Goal: Communication & Community: Answer question/provide support

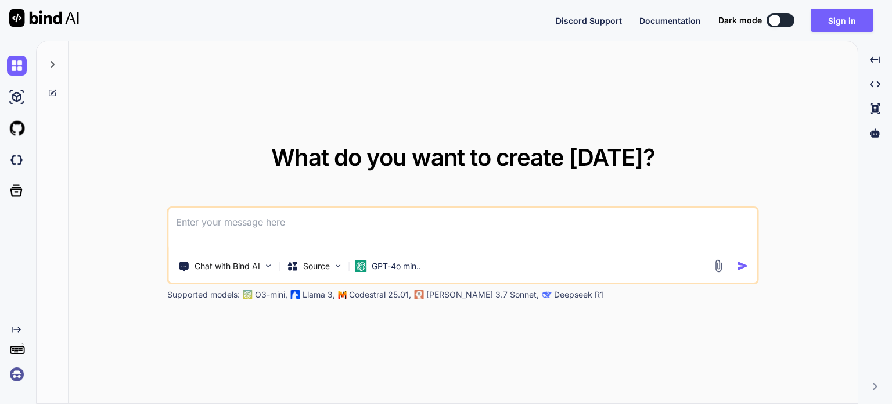
click at [673, 362] on div "What do you want to create today? Chat with Bind AI Source GPT-4o min.. Support…" at bounding box center [463, 222] width 789 height 363
click at [16, 157] on img at bounding box center [17, 160] width 20 height 20
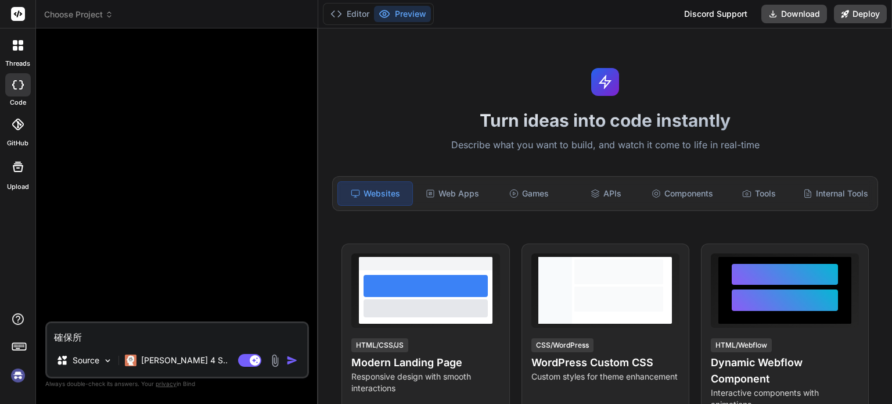
click at [646, 16] on div "Editor Preview Discord Support Download Deploy" at bounding box center [605, 14] width 574 height 28
click at [112, 343] on textarea "確保所" at bounding box center [177, 333] width 260 height 21
type textarea "x"
type textarea "確保"
type textarea "x"
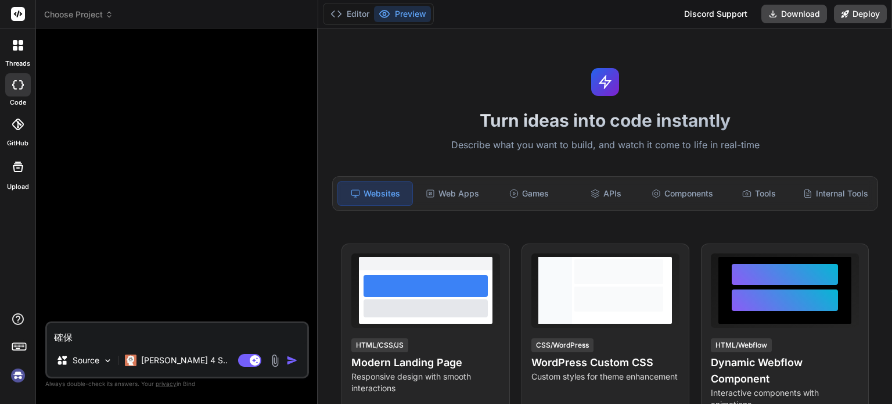
type textarea "確"
type textarea "x"
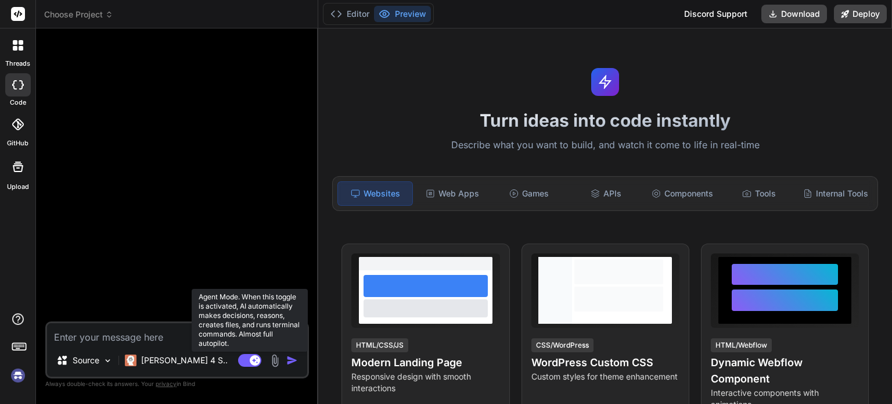
click at [246, 362] on rect at bounding box center [249, 360] width 23 height 13
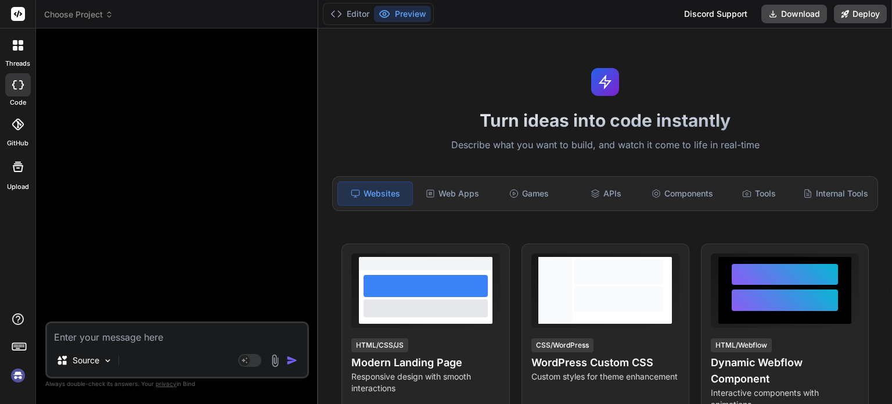
click at [17, 375] on img at bounding box center [18, 375] width 20 height 20
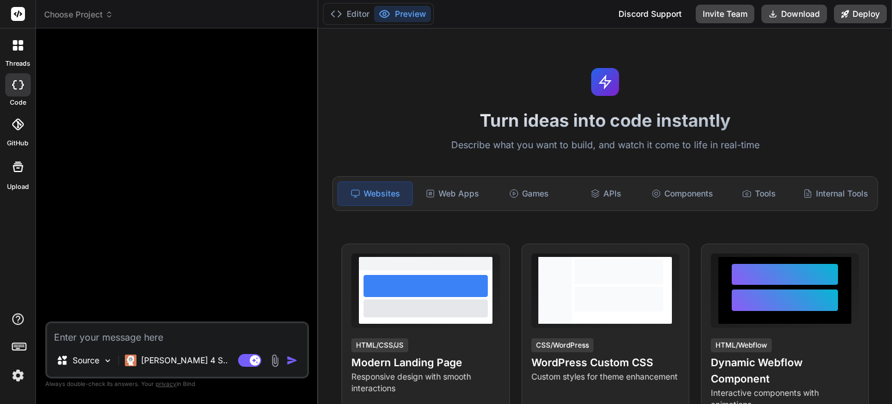
click at [87, 17] on span "Choose Project" at bounding box center [78, 15] width 69 height 12
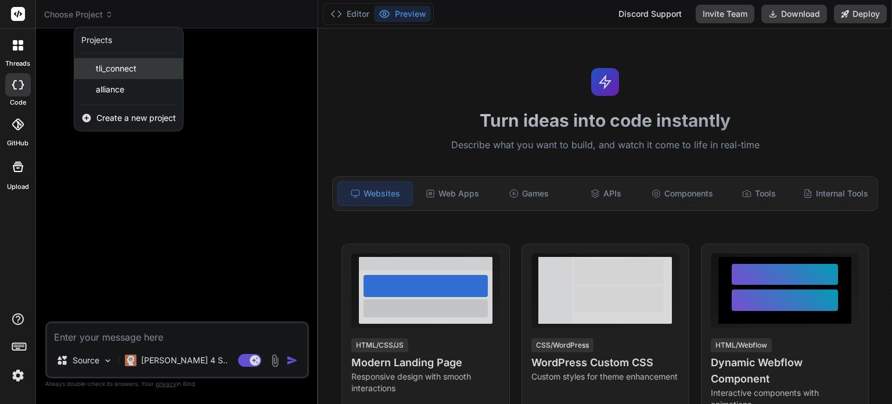
click at [104, 71] on span "tli_connect" at bounding box center [116, 69] width 41 height 12
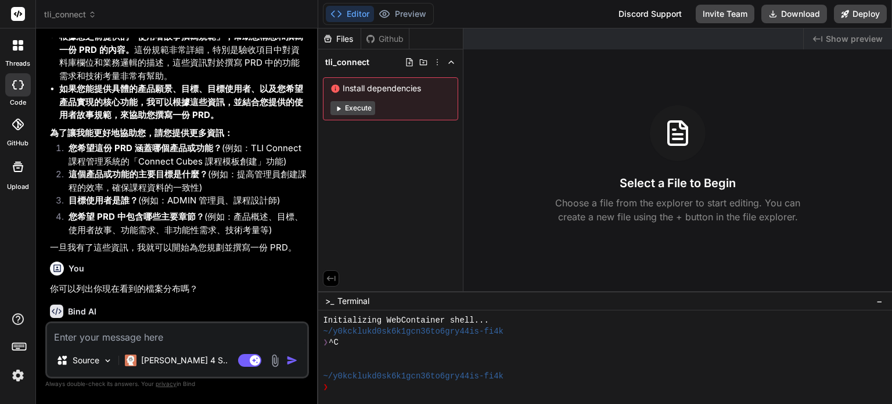
scroll to position [1250, 0]
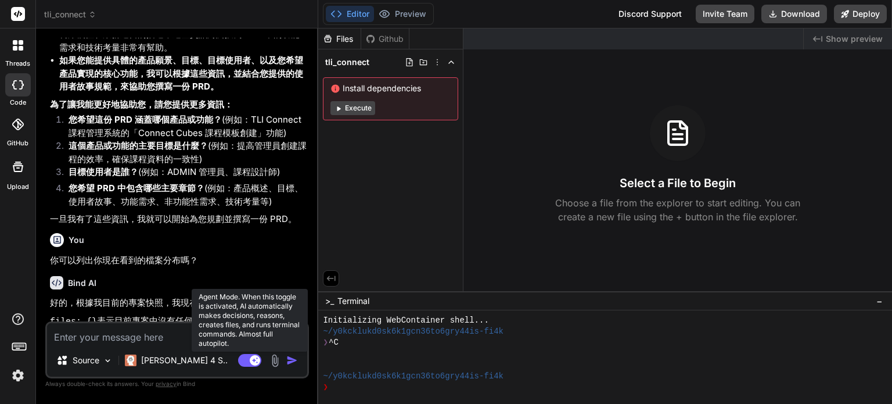
click at [250, 360] on rect at bounding box center [249, 360] width 23 height 13
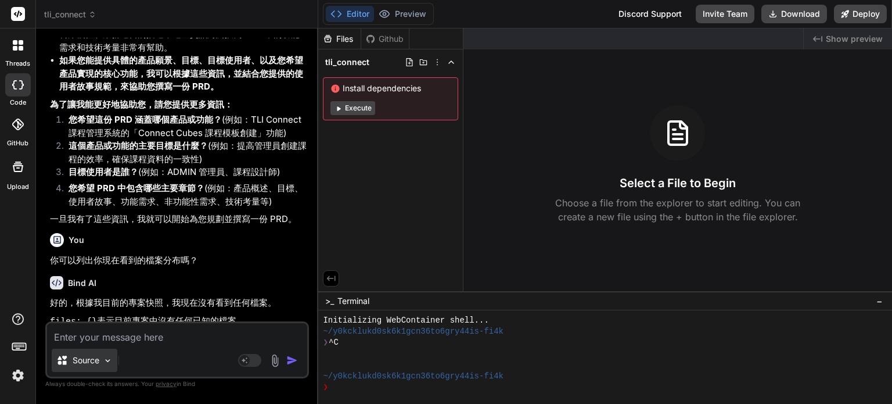
click at [73, 364] on p "Source" at bounding box center [86, 360] width 27 height 12
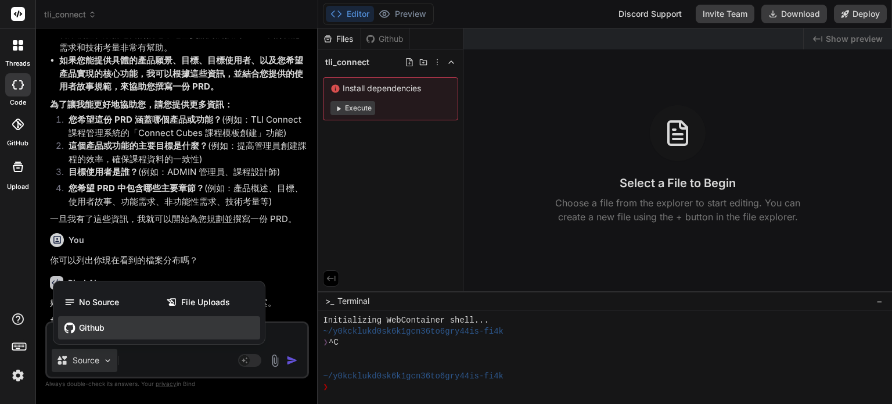
click at [80, 334] on div "Github" at bounding box center [159, 327] width 202 height 23
type textarea "x"
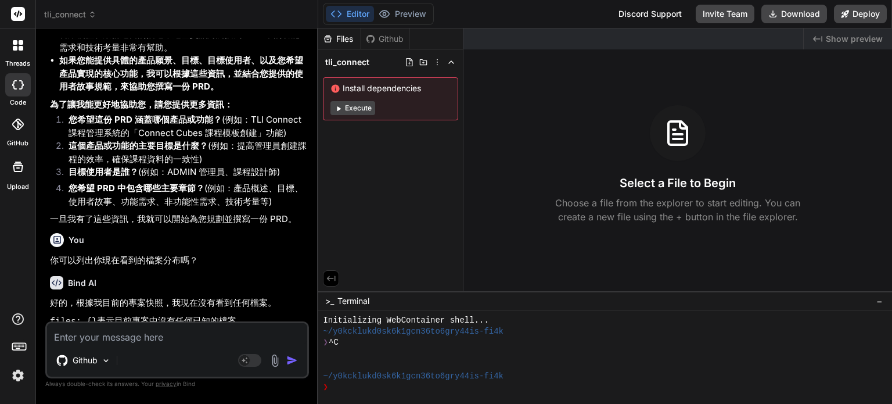
click at [171, 281] on div "Bind AI" at bounding box center [178, 282] width 257 height 13
click at [16, 129] on icon at bounding box center [18, 124] width 12 height 12
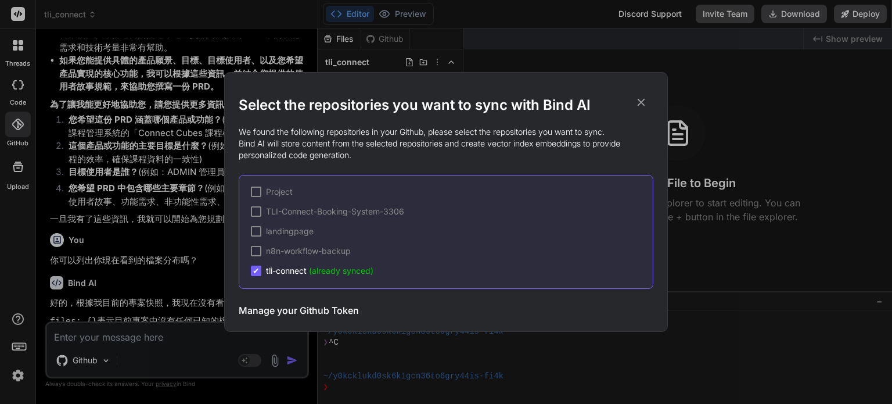
click at [300, 270] on span "tli-connect (already synced)" at bounding box center [319, 271] width 107 height 12
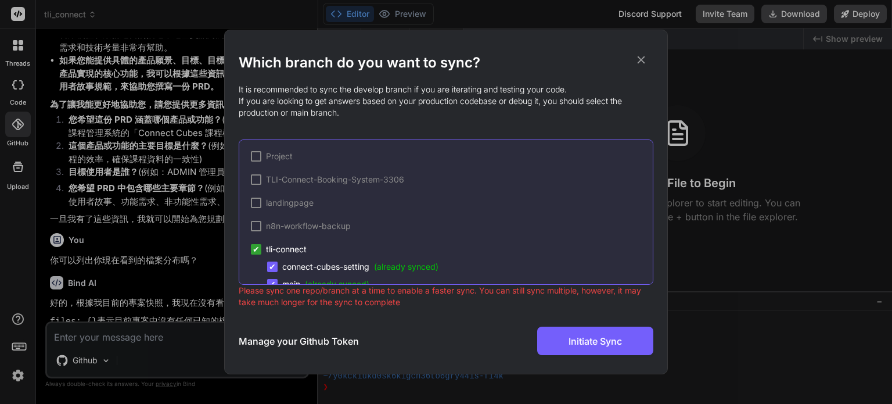
scroll to position [20, 0]
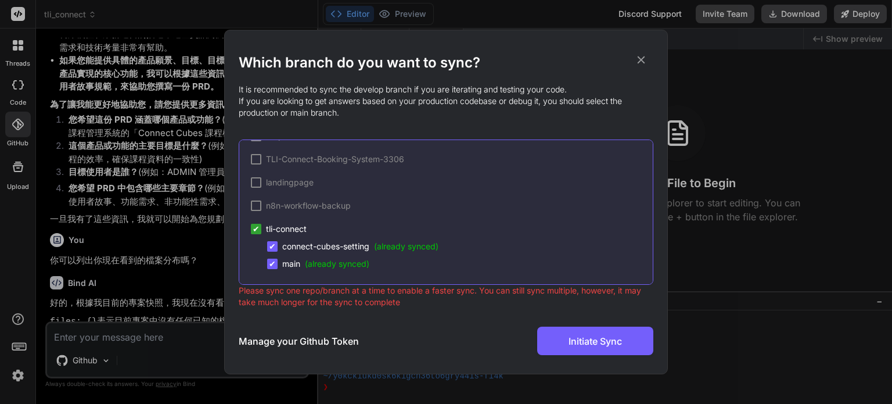
click at [272, 246] on span "✔" at bounding box center [272, 246] width 7 height 12
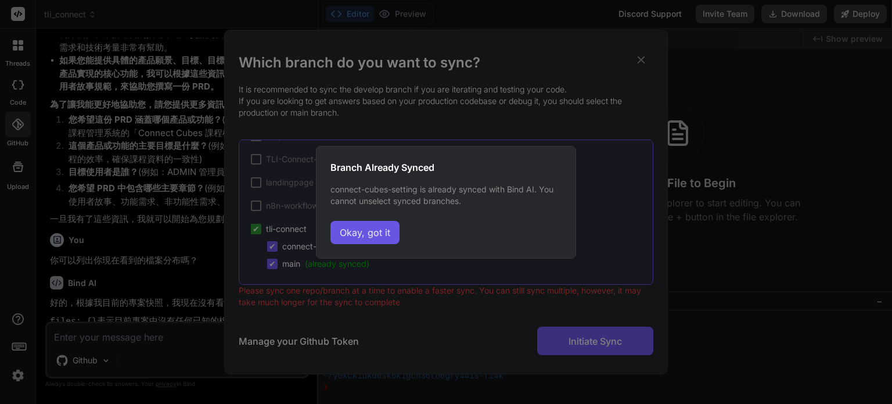
click at [382, 235] on button "Okay, got it" at bounding box center [364, 232] width 69 height 23
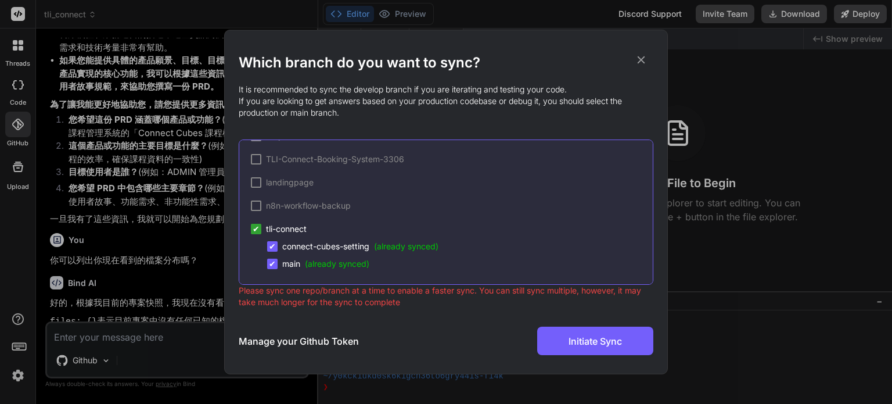
click at [641, 62] on icon at bounding box center [641, 59] width 13 height 13
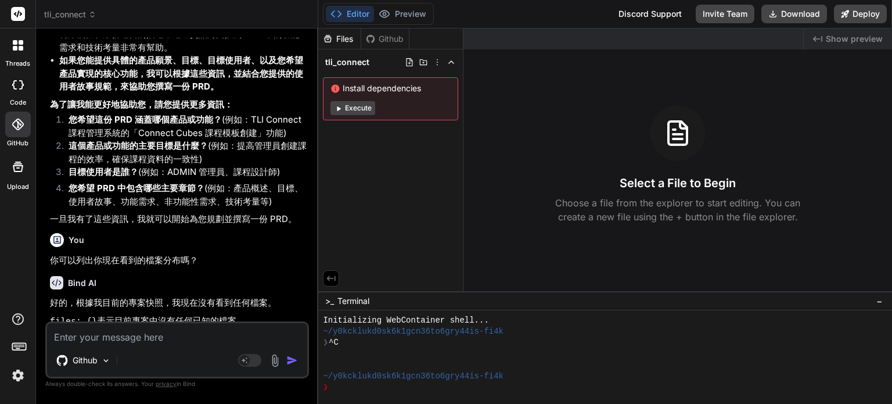
click at [169, 331] on textarea at bounding box center [177, 333] width 260 height 21
type textarea "u"
type textarea "x"
type textarea "uf"
type textarea "x"
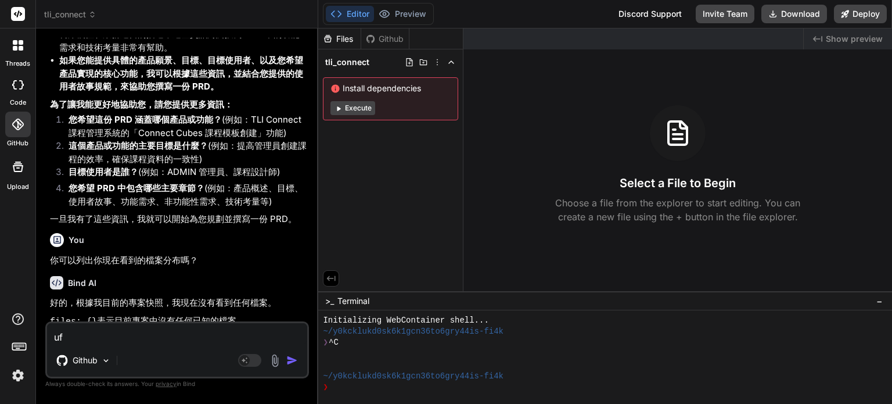
type textarea "uf/"
type textarea "x"
type textarea "uf/3"
type textarea "x"
type textarea "uf/"
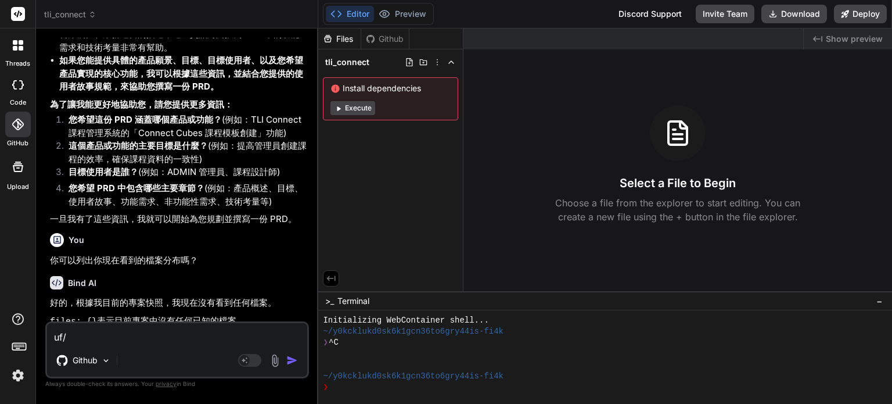
type textarea "x"
type textarea "uf"
type textarea "x"
type textarea "u"
type textarea "x"
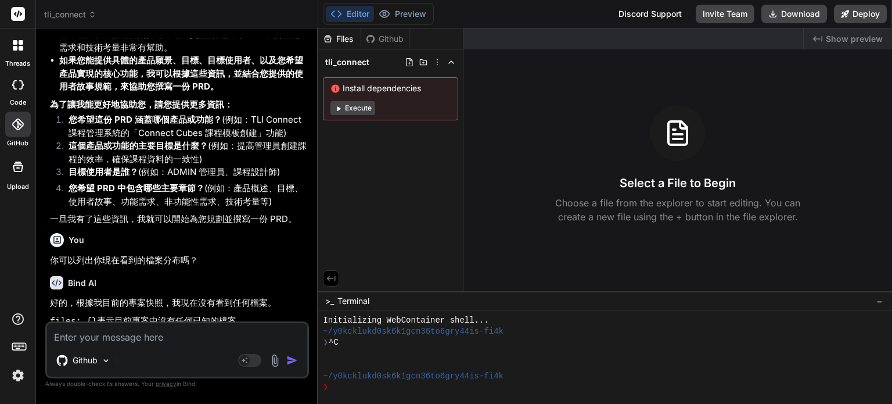
type textarea "x"
type textarea "ㄧ"
type textarea "x"
type textarea "ㄑㄧ"
type textarea "x"
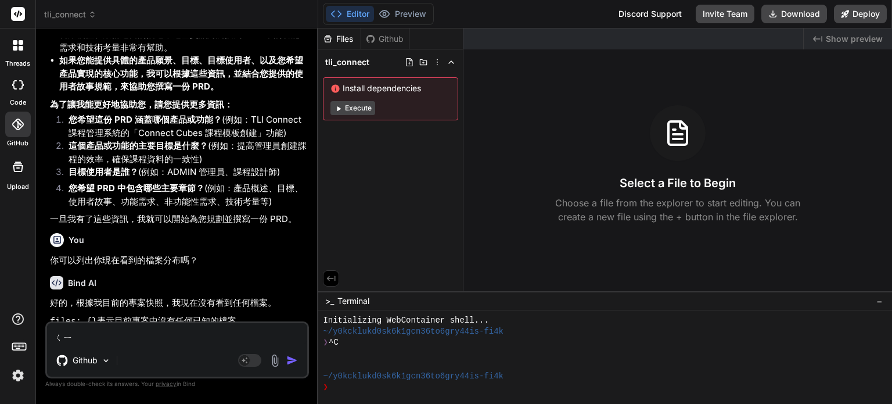
type textarea "ㄑㄧㄥ"
type textarea "x"
type textarea "請"
type textarea "x"
type textarea "請ㄩ"
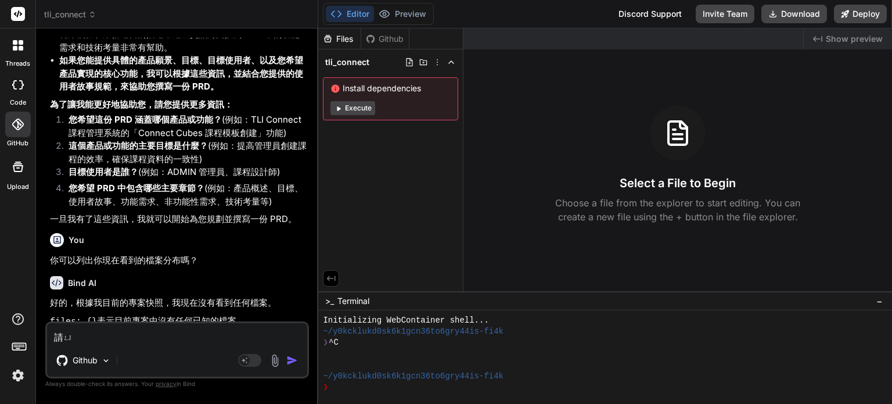
type textarea "x"
type textarea "請ㄩㄝ"
type textarea "x"
type textarea "請ㄑㄩㄝ"
type textarea "x"
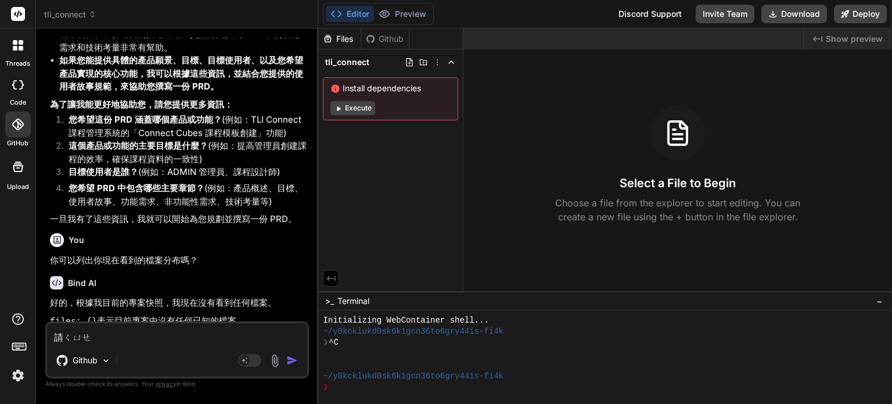
type textarea "請卻"
type textarea "x"
type textarea "請卻ㄖ"
type textarea "x"
type textarea "請卻ㄖㄣ"
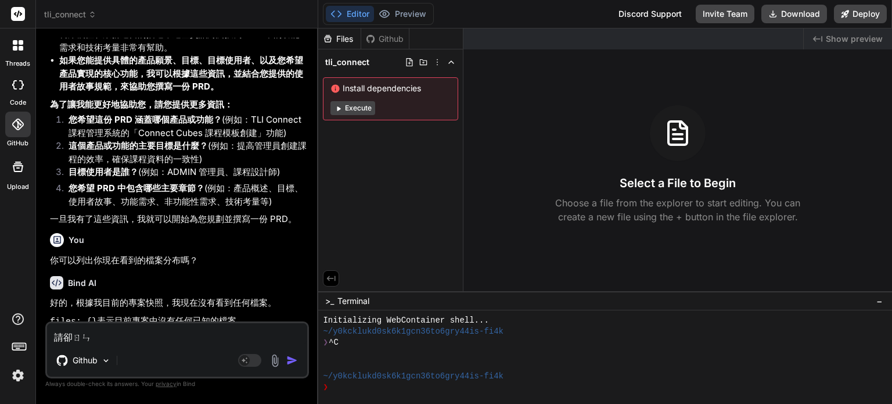
type textarea "x"
type textarea "請確認"
type textarea "x"
type textarea "請確認ㄧ"
type textarea "x"
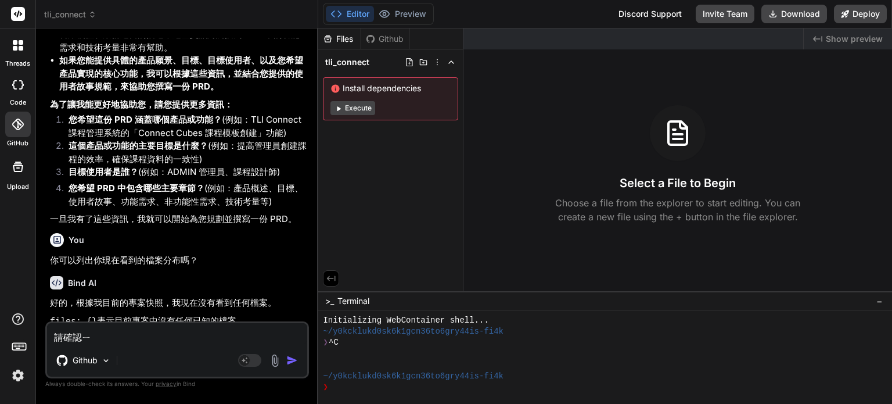
type textarea "請確認一"
type textarea "x"
type textarea "請確認一ㄧ"
type textarea "x"
type textarea "請確認一ㄒㄧ"
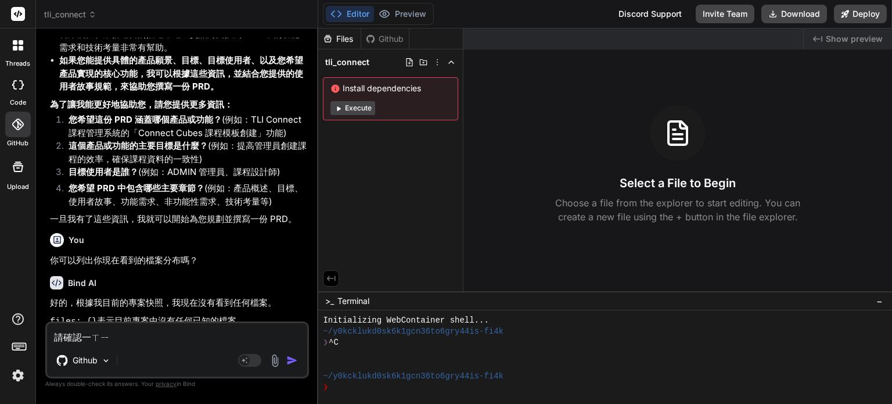
type textarea "x"
type textarea "請確認一下"
type textarea "x"
type textarea "請確認一下ㄧ"
type textarea "x"
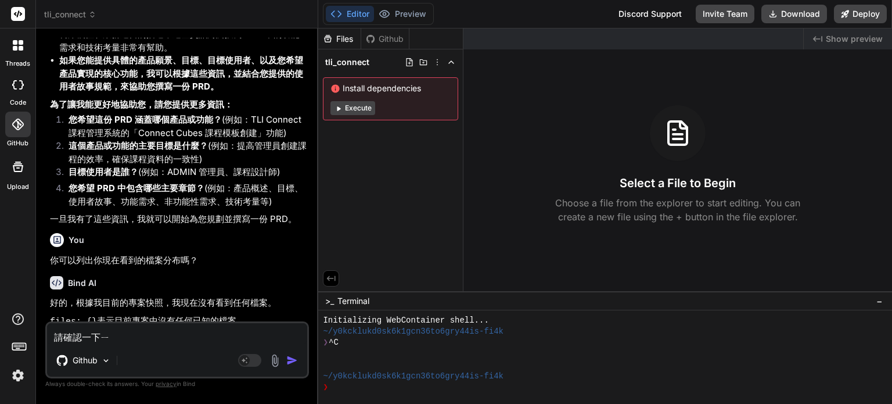
type textarea "請確認一下ㄒㄧ"
type textarea "x"
type textarea "請確認一下縣"
type textarea "x"
type textarea "請確認一下縣ㄗ"
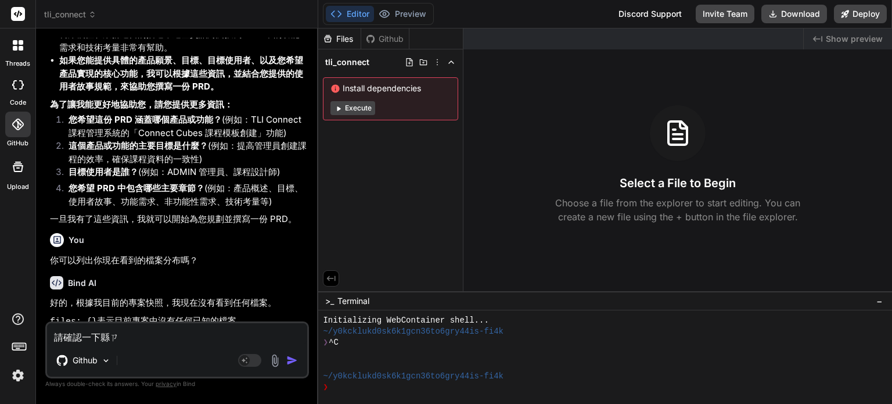
type textarea "x"
type textarea "請確認一下縣ㄗㄞ"
type textarea "x"
type textarea "請確認一下現在"
type textarea "x"
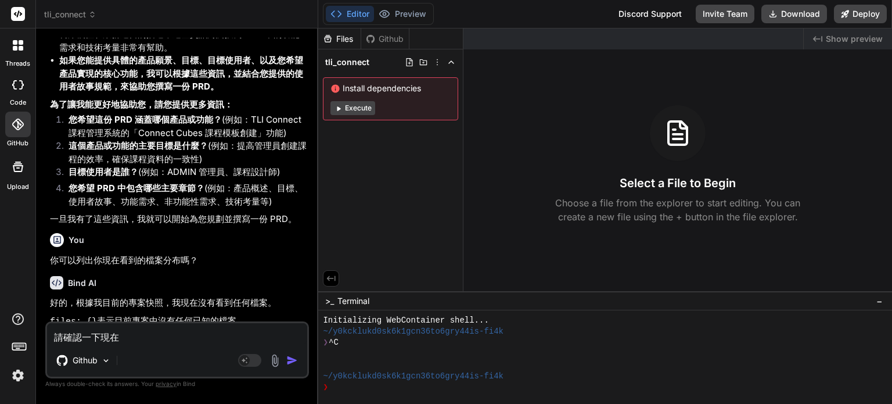
type textarea "請確認一下現在ㄜ"
type textarea "x"
type textarea "請確認一下現在ㄉㄜ"
type textarea "x"
type textarea "請確認一下現在的"
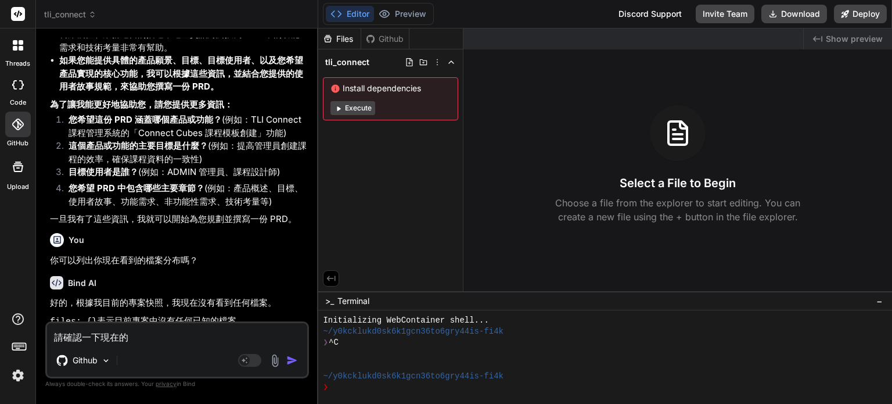
type textarea "x"
type textarea "請確認一下現在的U"
type textarea "x"
type textarea "請確認一下現在的Us"
type textarea "x"
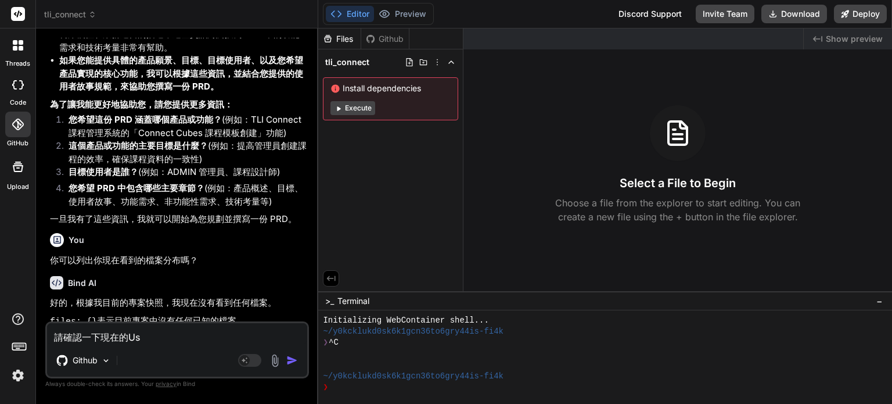
type textarea "請確認一下現在的Use"
type textarea "x"
type textarea "請確認一下現在的User"
type textarea "x"
type textarea "請確認一下現在的User"
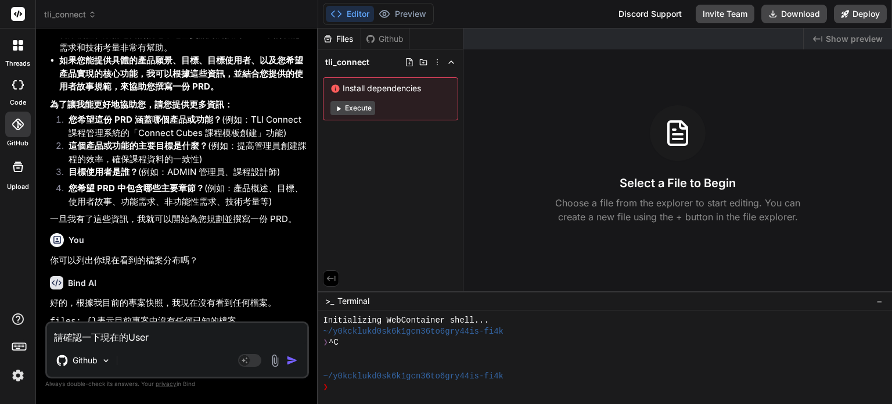
type textarea "x"
type textarea "請確認一下現在的User S"
type textarea "x"
type textarea "請確認一下現在的User St"
type textarea "x"
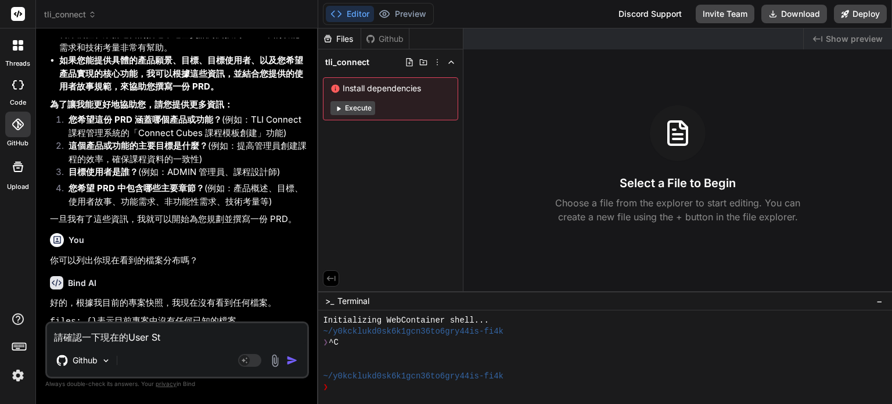
type textarea "請確認一下現在的User Sto"
type textarea "x"
type textarea "請確認一下現在的User Stor"
type textarea "x"
type textarea "請確認一下現在的User Story"
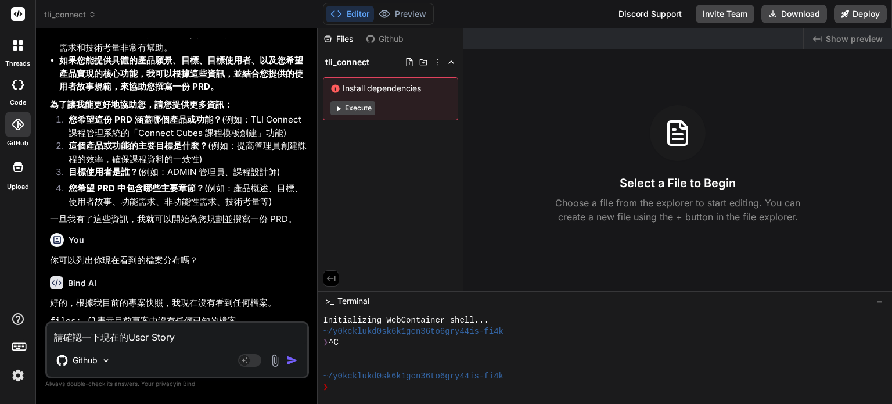
type textarea "x"
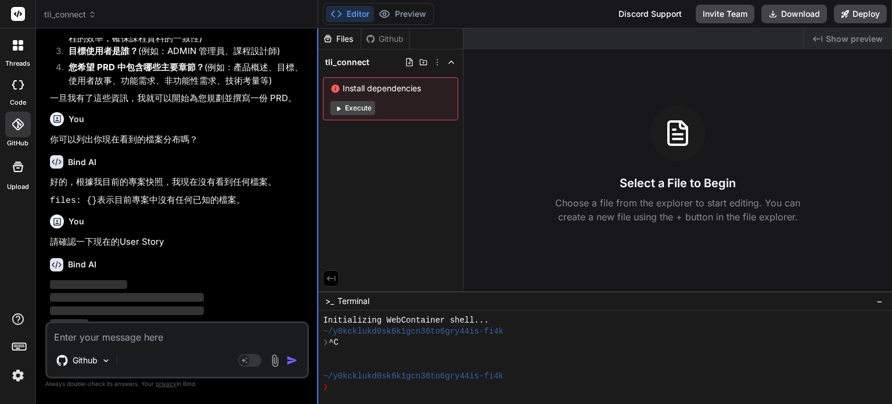
scroll to position [1370, 0]
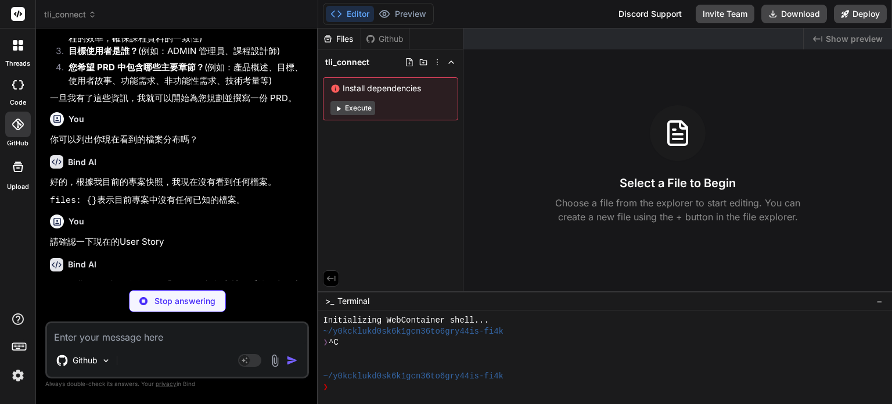
click at [721, 264] on div "Created with Pixso. Show preview Select a File to Begin Choose a file from the …" at bounding box center [677, 159] width 429 height 262
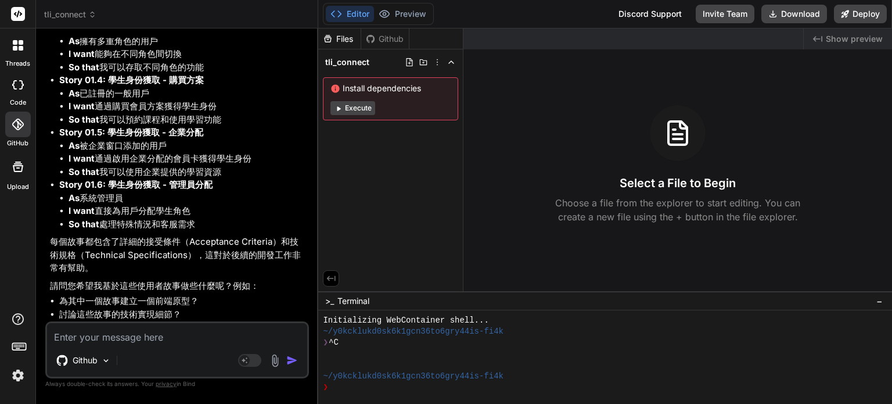
scroll to position [1812, 0]
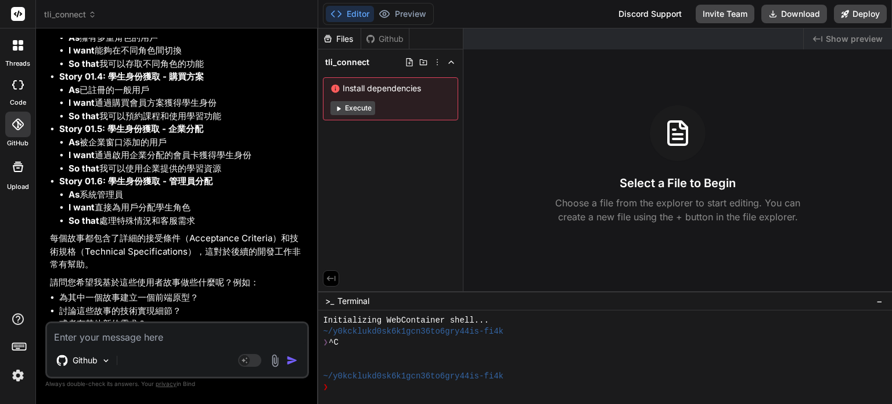
click at [62, 300] on ul "為其中一個故事建立一個前端原型？ 討論這些故事的技術實現細節？ 或者有其他新的需求？" at bounding box center [178, 310] width 257 height 39
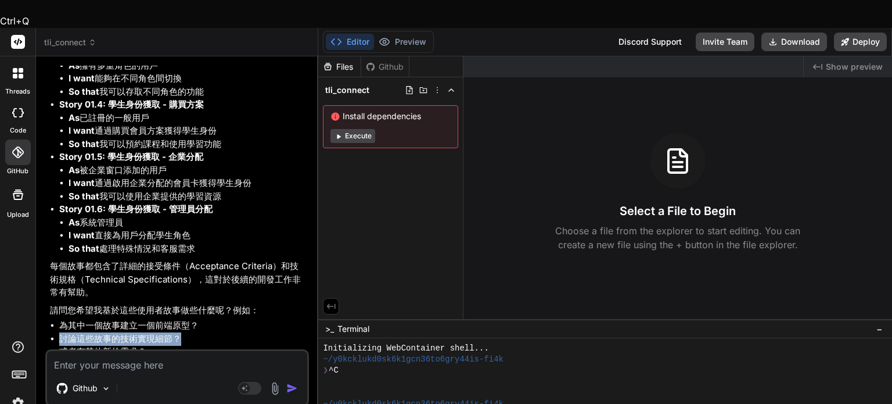
drag, startPoint x: 63, startPoint y: 301, endPoint x: 186, endPoint y: 301, distance: 123.1
click at [186, 332] on li "討論這些故事的技術實現細節？" at bounding box center [182, 338] width 247 height 13
copy li "討論這些故事的技術實現細節？"
click at [162, 351] on textarea at bounding box center [177, 361] width 260 height 21
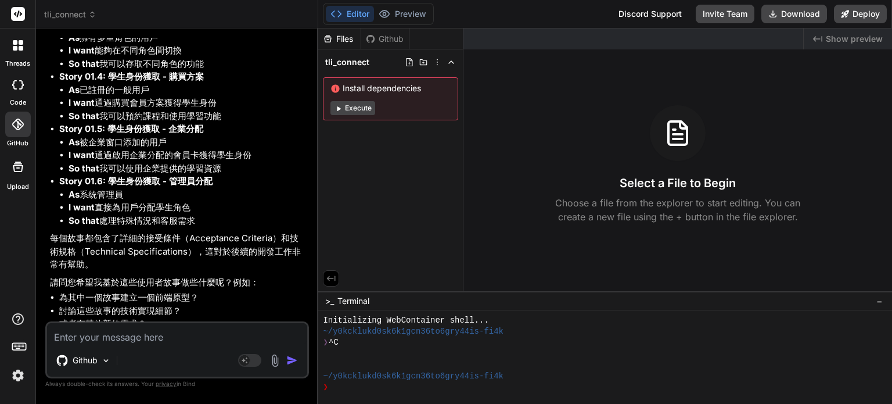
paste textarea "討論這些故事的技術實現細節？"
type textarea "x"
type textarea "討論這些故事的技術實現細節？"
type textarea "x"
type textarea "討論這些故事的技術實現細節"
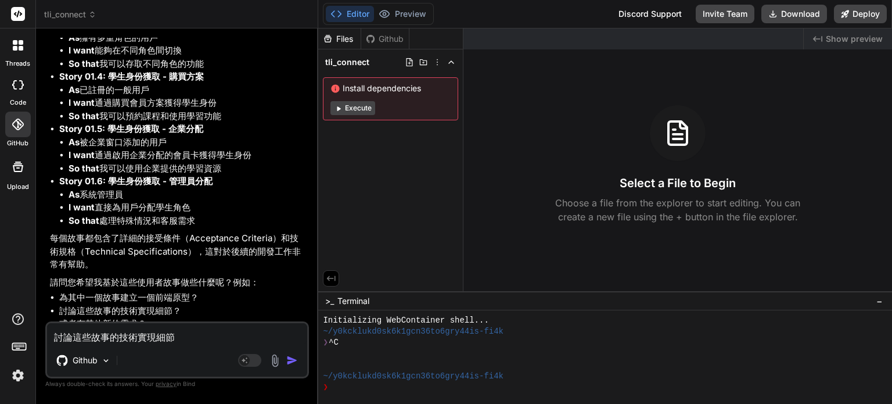
type textarea "x"
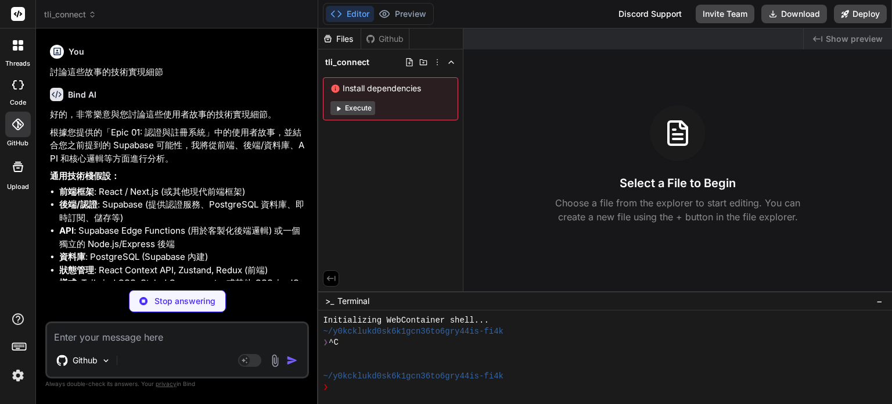
scroll to position [2106, 0]
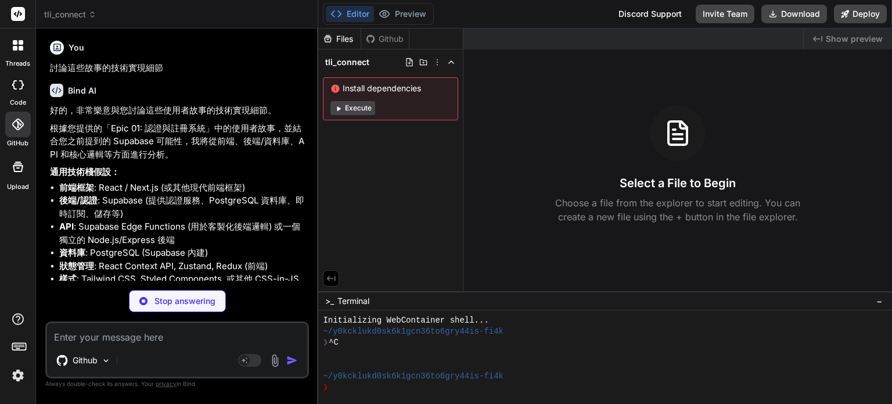
click at [126, 106] on p "好的，非常樂意與您討論這些使用者故事的技術實現細節。" at bounding box center [178, 110] width 257 height 13
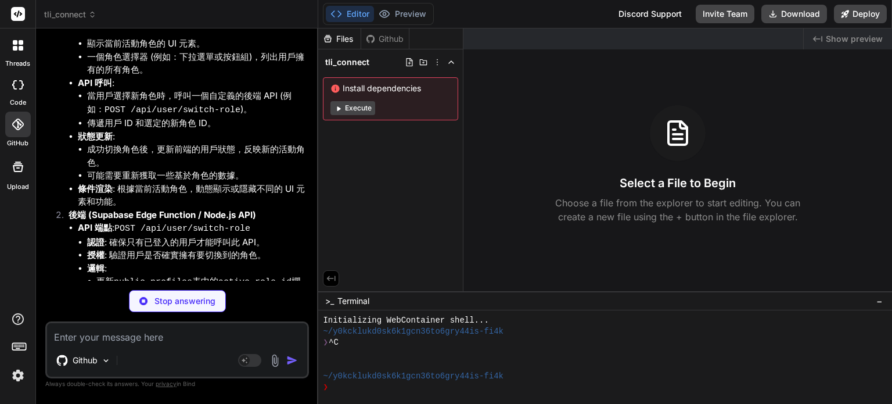
scroll to position [3558, 0]
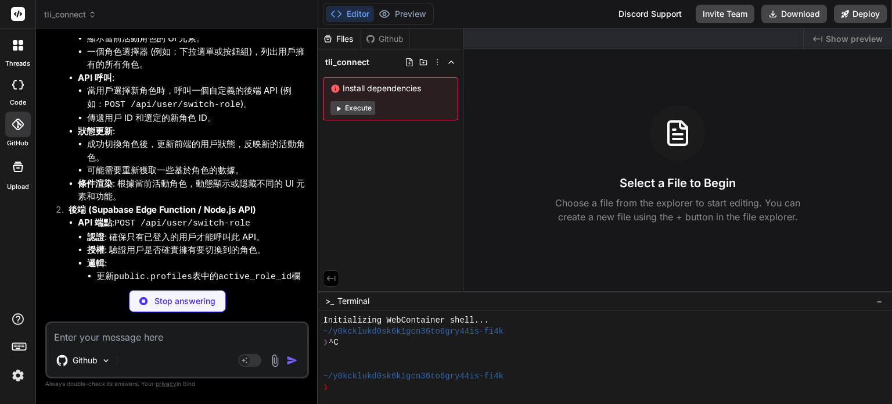
type textarea "x"
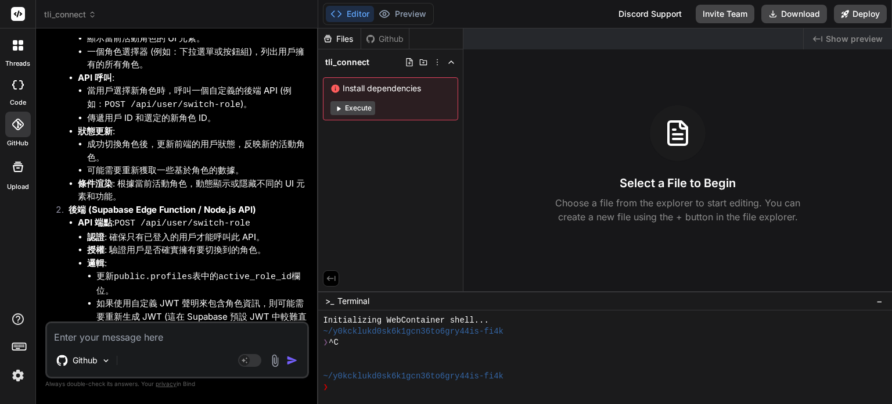
click at [205, 269] on li "更新 public.profiles 表中的 active_role_id 欄位。" at bounding box center [201, 282] width 210 height 27
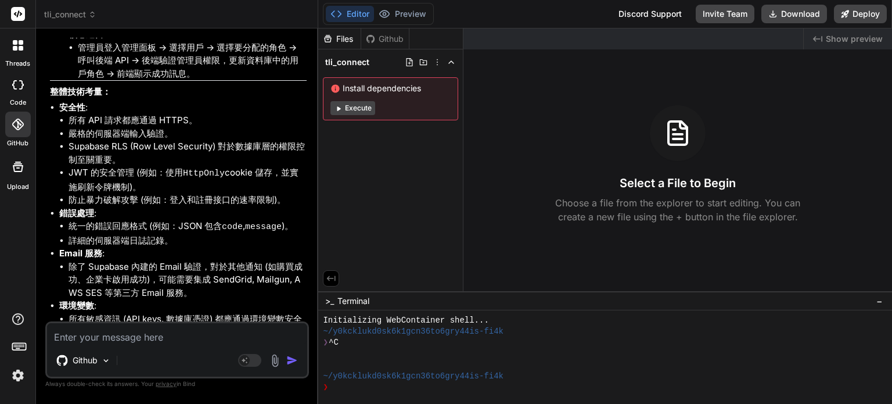
scroll to position [5758, 0]
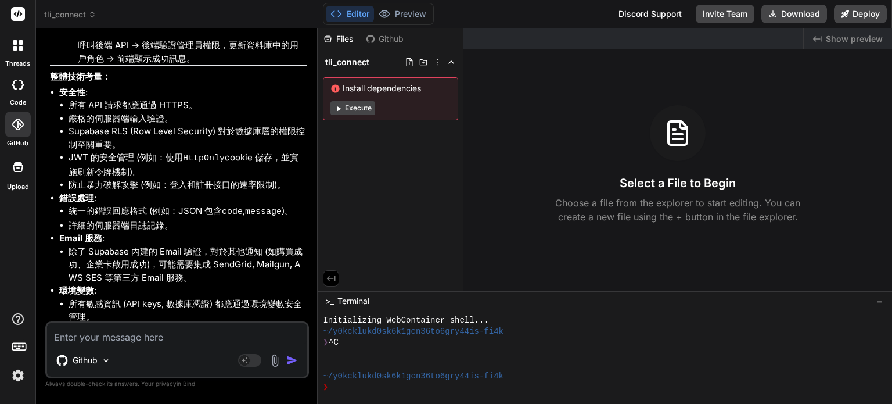
click at [797, 142] on div "Select a File to Begin Choose a file from the explorer to start editing. You ca…" at bounding box center [677, 164] width 429 height 118
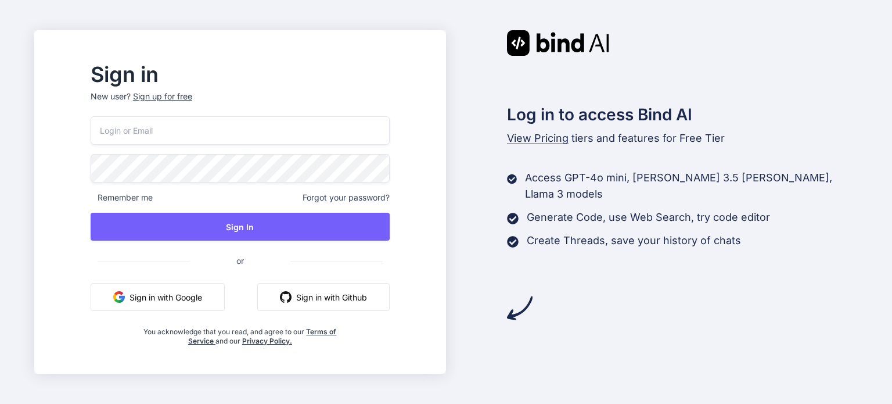
click at [199, 297] on button "Sign in with Google" at bounding box center [158, 297] width 134 height 28
